Goal: Transaction & Acquisition: Download file/media

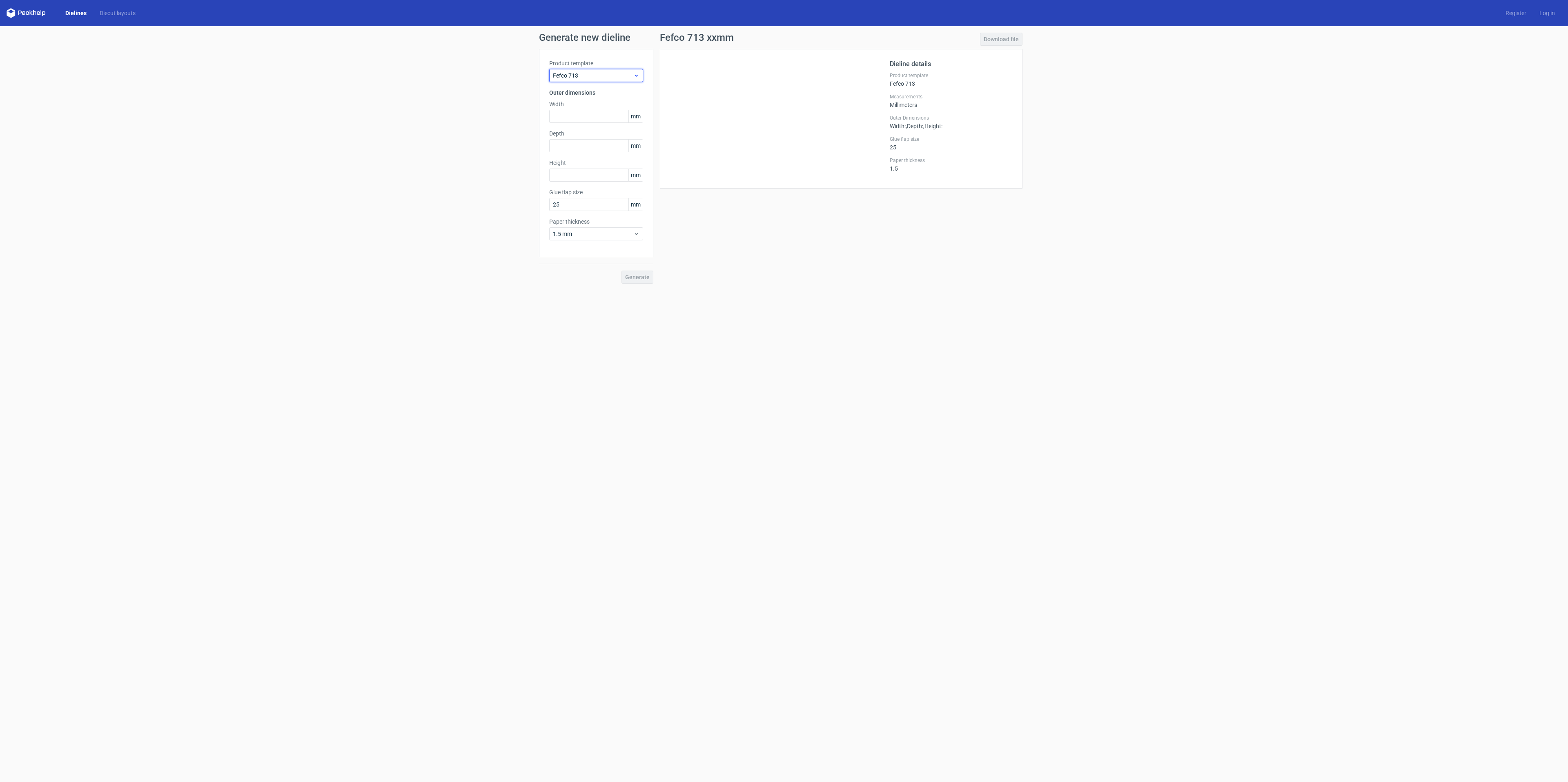
click at [579, 76] on span "Fefco 713" at bounding box center [593, 75] width 80 height 8
click at [592, 363] on div "Doypack" at bounding box center [597, 368] width 88 height 13
click at [565, 113] on input "text" at bounding box center [596, 116] width 94 height 13
type input "140"
type input "235"
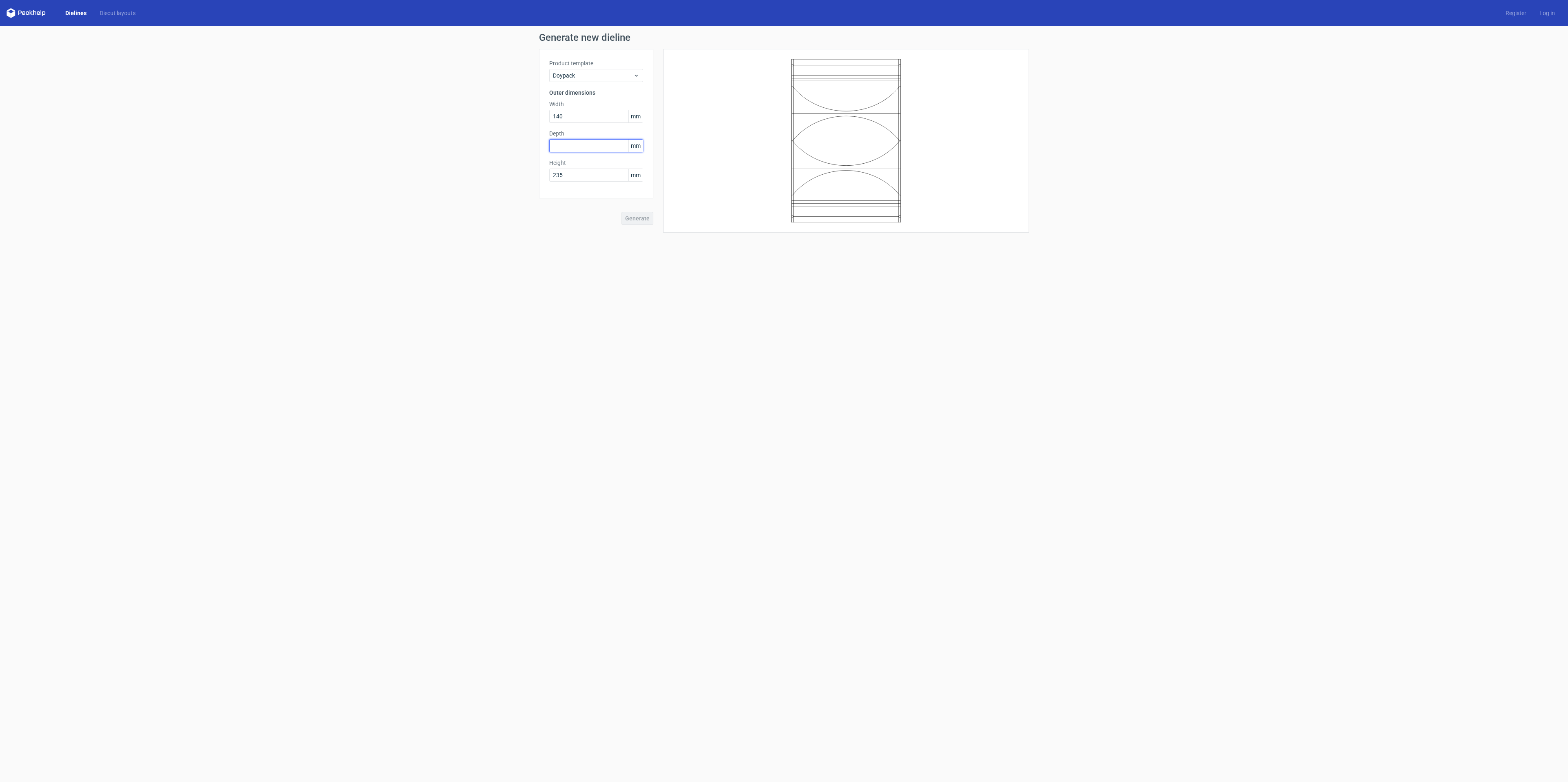
click at [602, 149] on input "text" at bounding box center [596, 145] width 94 height 13
type input "35"
click at [652, 217] on button "Generate" at bounding box center [637, 218] width 32 height 13
click at [998, 37] on link "Download file" at bounding box center [1001, 39] width 43 height 13
